Goal: Information Seeking & Learning: Find specific page/section

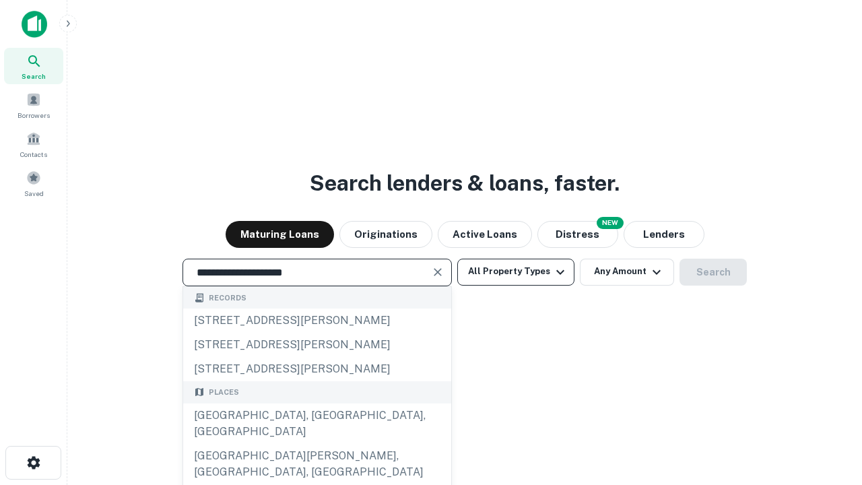
click at [317, 444] on div "[GEOGRAPHIC_DATA], [GEOGRAPHIC_DATA], [GEOGRAPHIC_DATA]" at bounding box center [317, 424] width 268 height 40
click at [516, 271] on button "All Property Types" at bounding box center [515, 272] width 117 height 27
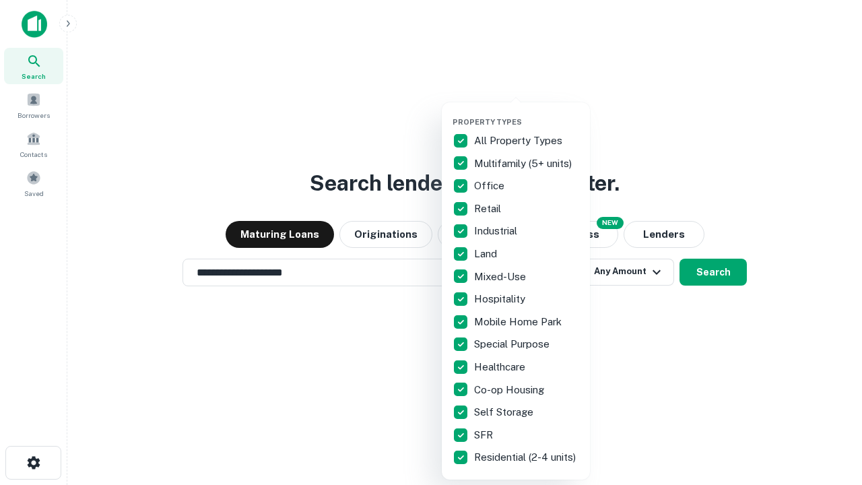
type input "**********"
click at [527, 113] on button "button" at bounding box center [527, 113] width 148 height 1
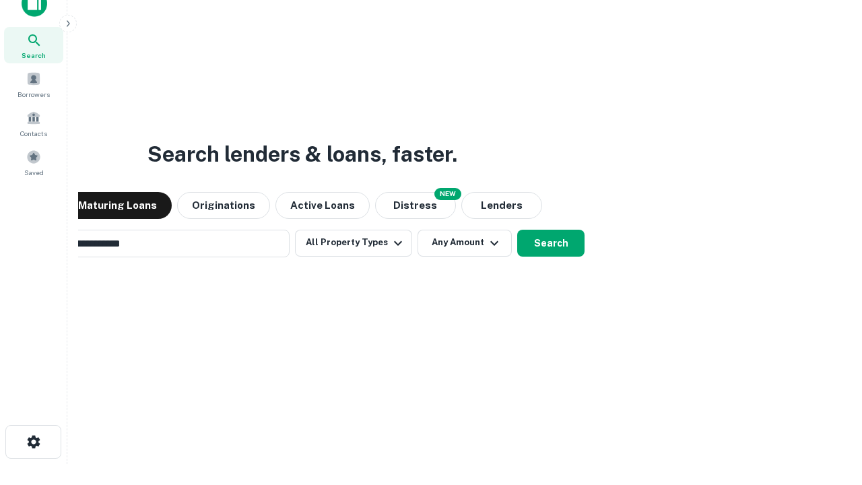
scroll to position [22, 0]
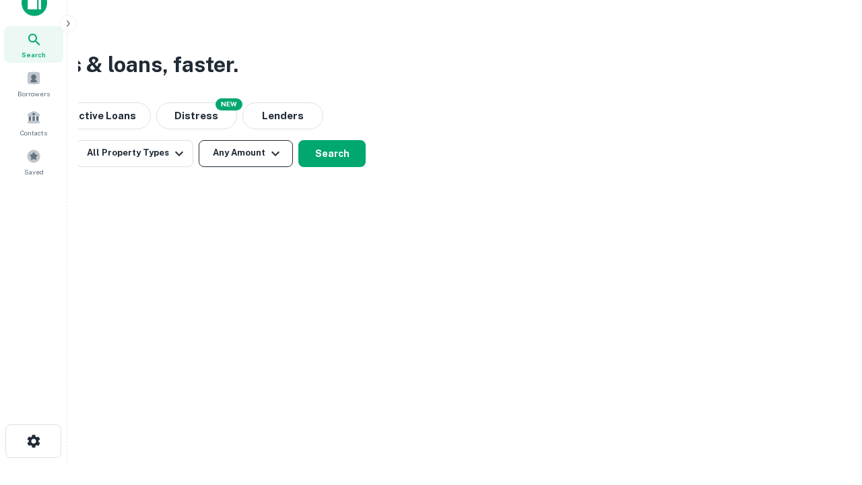
click at [246, 153] on button "Any Amount" at bounding box center [246, 153] width 94 height 27
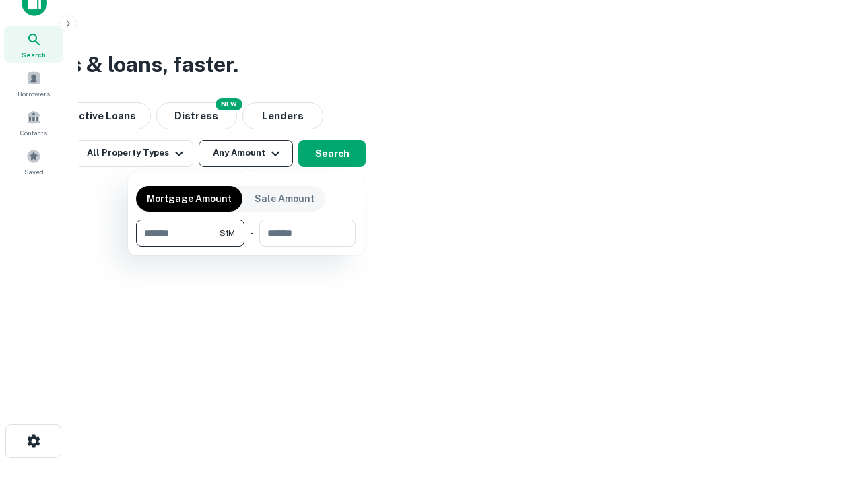
type input "*******"
click at [246, 247] on button "button" at bounding box center [246, 247] width 220 height 1
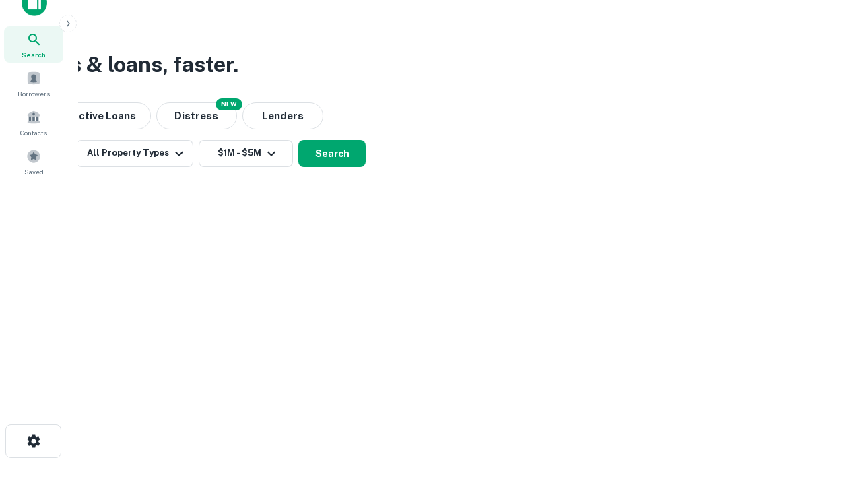
scroll to position [21, 0]
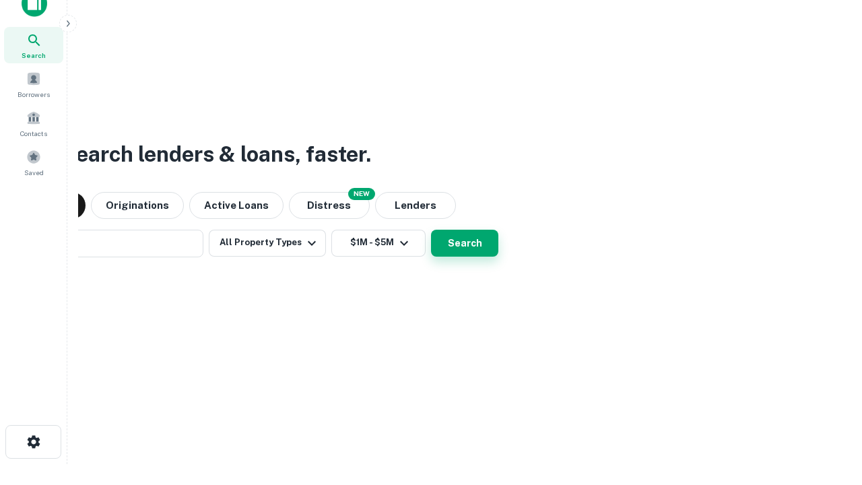
click at [431, 230] on button "Search" at bounding box center [464, 243] width 67 height 27
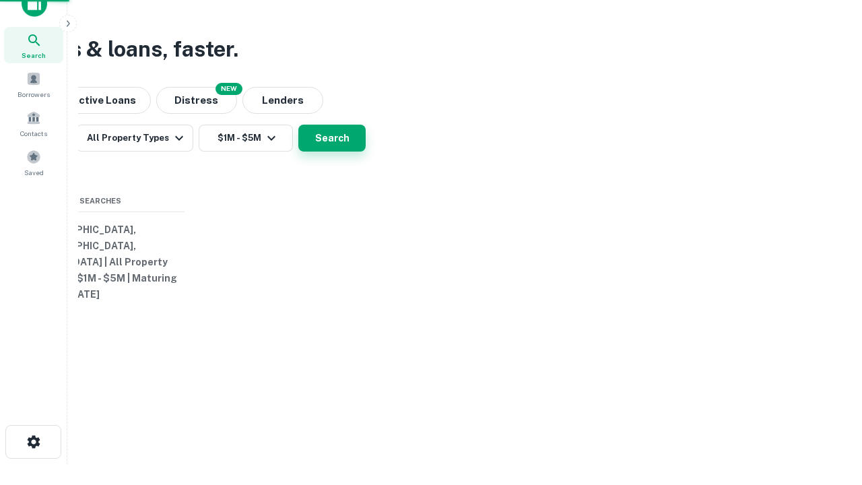
scroll to position [22, 0]
